Goal: Check status: Verify the current state of an ongoing process or item

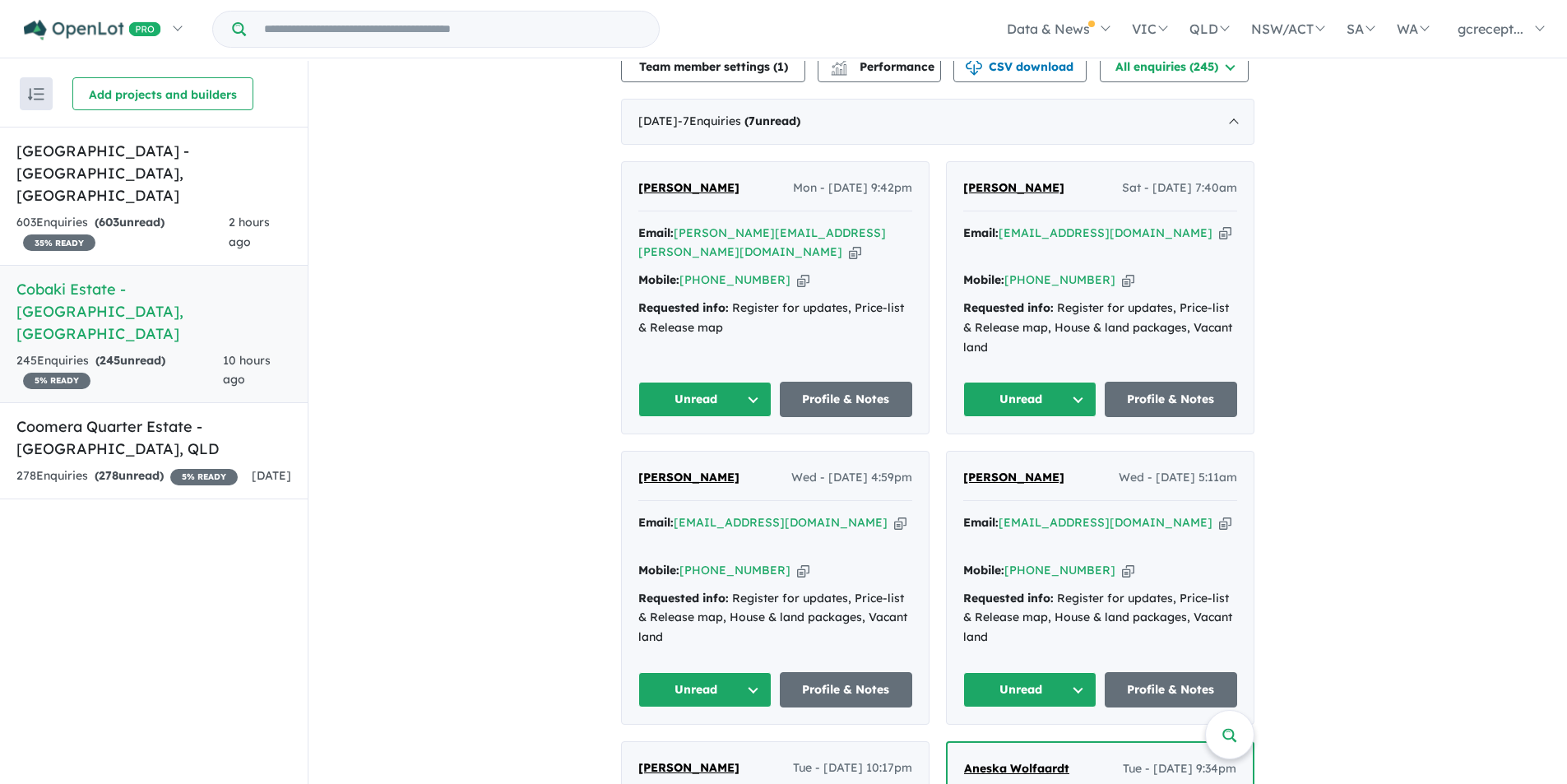
scroll to position [411, 0]
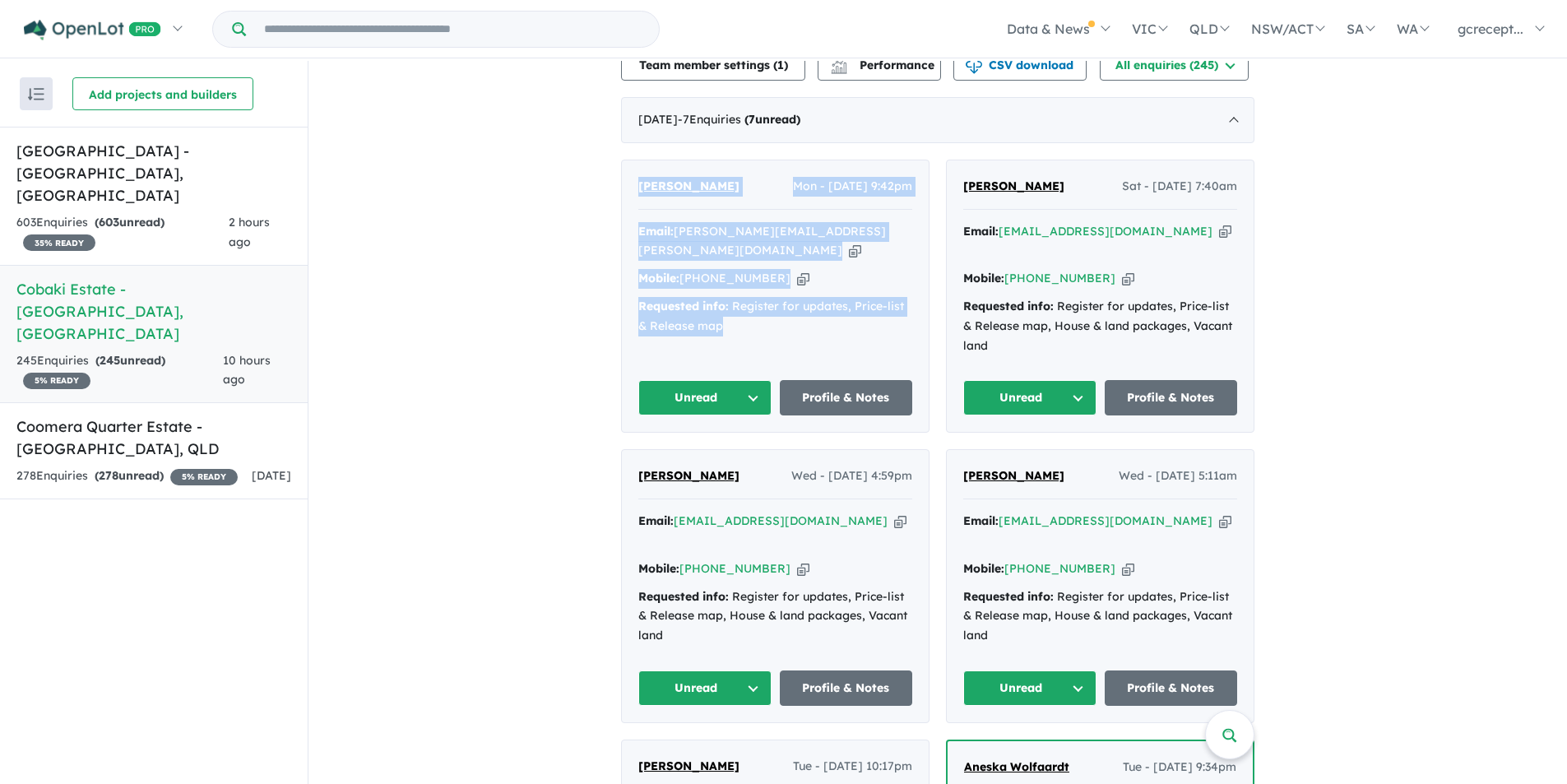
drag, startPoint x: 747, startPoint y: 296, endPoint x: 633, endPoint y: 168, distance: 171.4
click at [633, 168] on div "Simon Fokes Mon - 11/08/2025, 9:42pm Email: simon.fokes@live.com.au Copied! Mob…" at bounding box center [776, 295] width 307 height 272
copy div "Simon Fokes Mon - 11/08/2025, 9:42pm Email: simon.fokes@live.com.au Copied! Mob…"
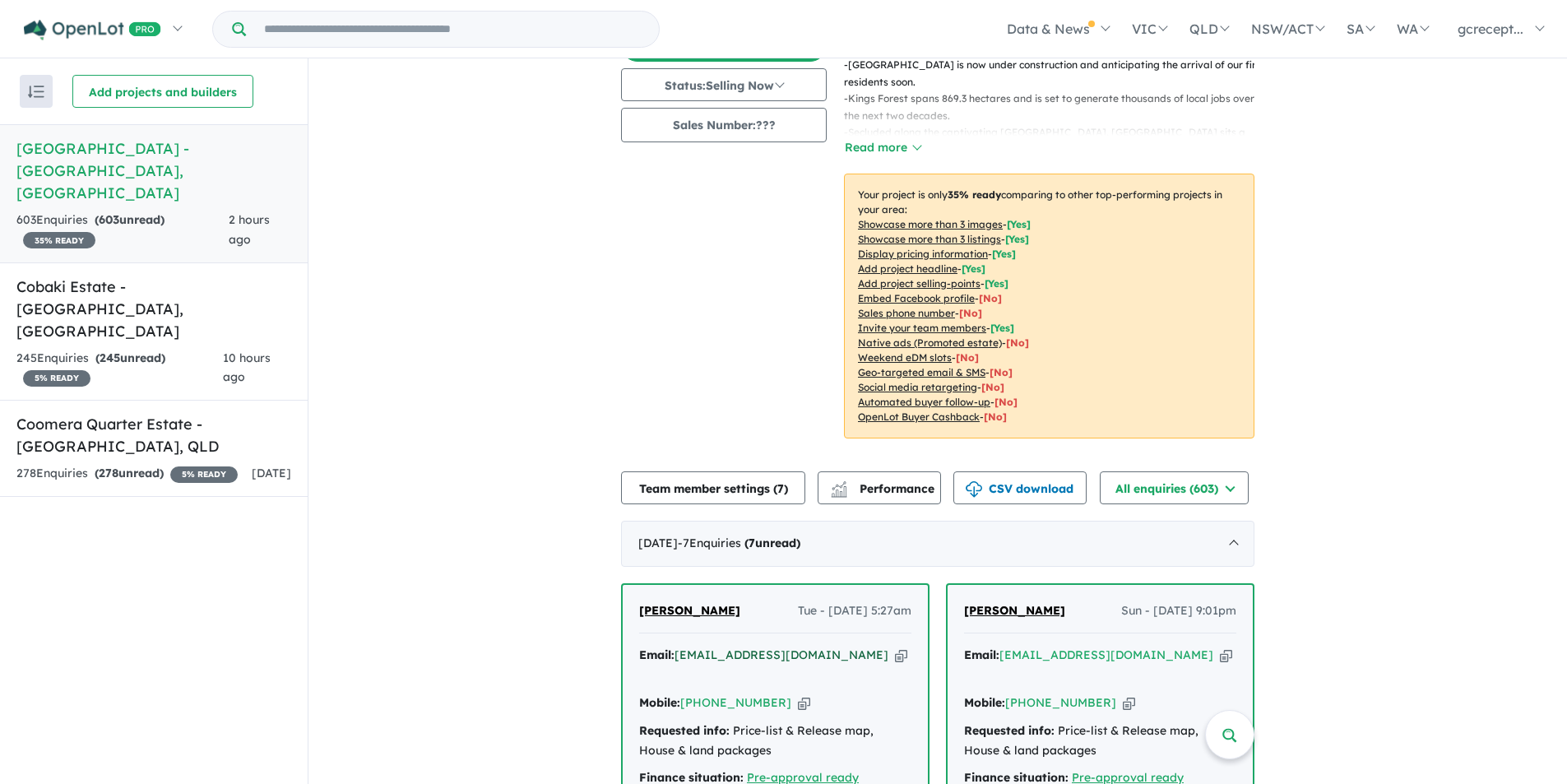
scroll to position [247, 0]
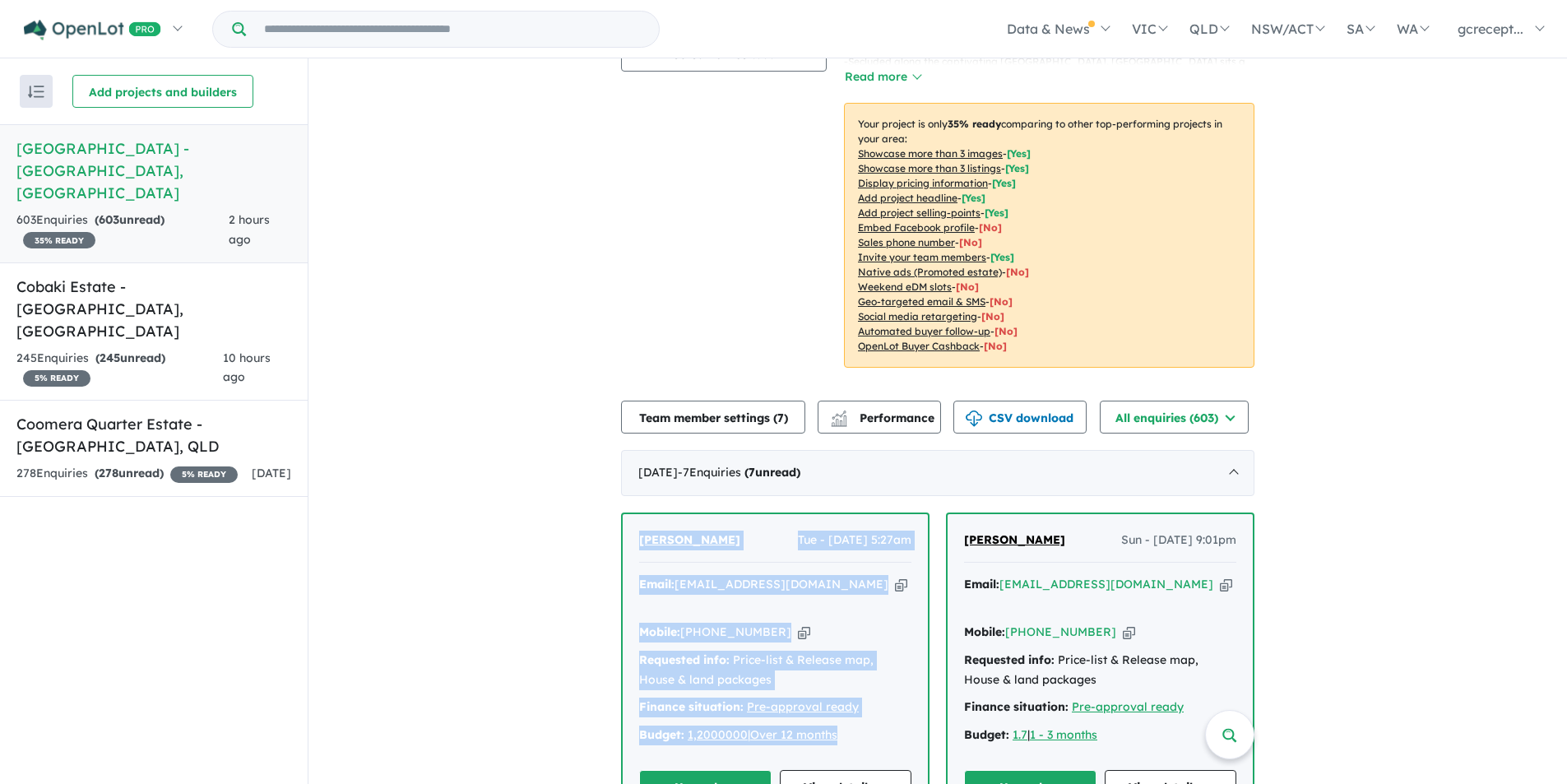
drag, startPoint x: 784, startPoint y: 671, endPoint x: 634, endPoint y: 495, distance: 231.2
click at [634, 514] on div "[PERSON_NAME] Tue - [DATE] 5:27am Email: [EMAIL_ADDRESS][DOMAIN_NAME] Copied! M…" at bounding box center [775, 668] width 305 height 308
copy div "[PERSON_NAME] Tue - [DATE] 5:27am Email: [EMAIL_ADDRESS][DOMAIN_NAME] Copied! M…"
